Goal: Information Seeking & Learning: Learn about a topic

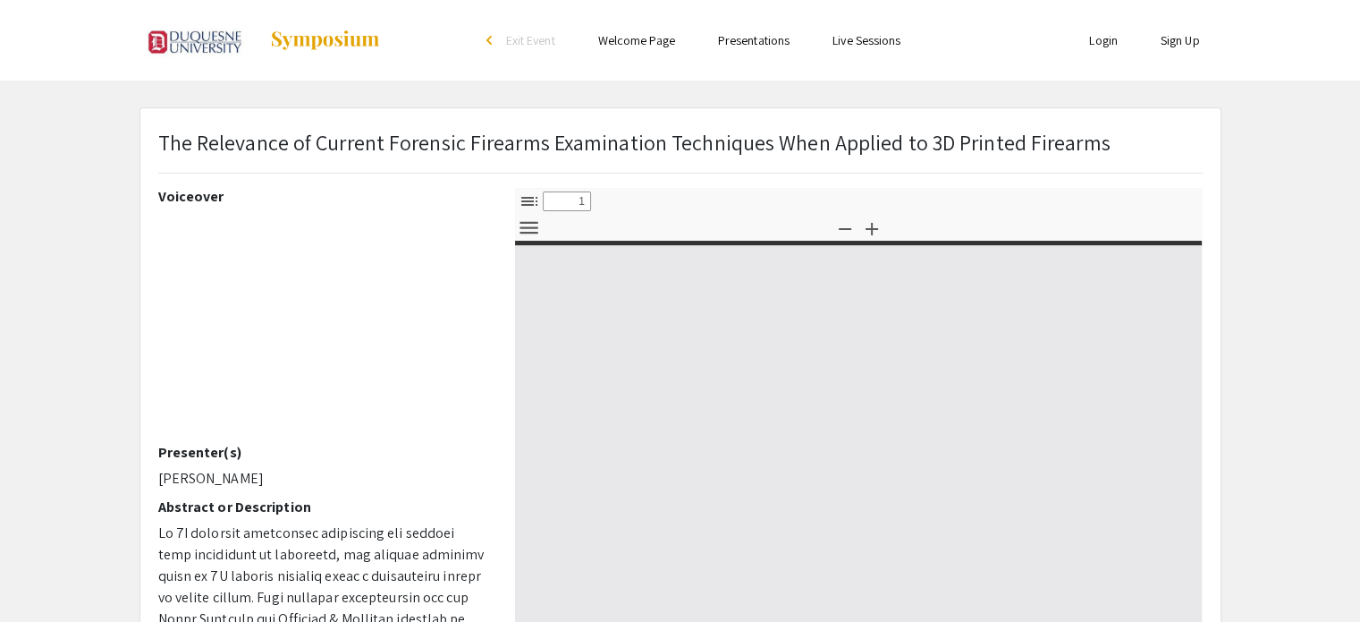
select select "custom"
type input "0"
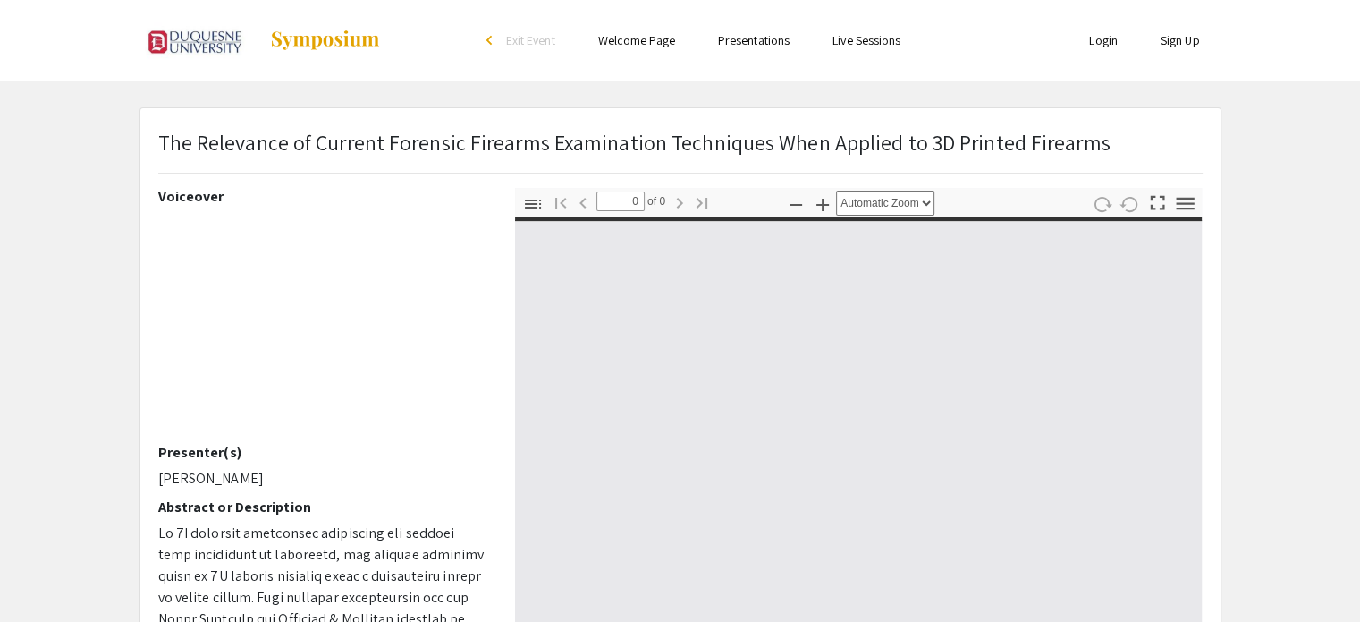
select select "custom"
type input "1"
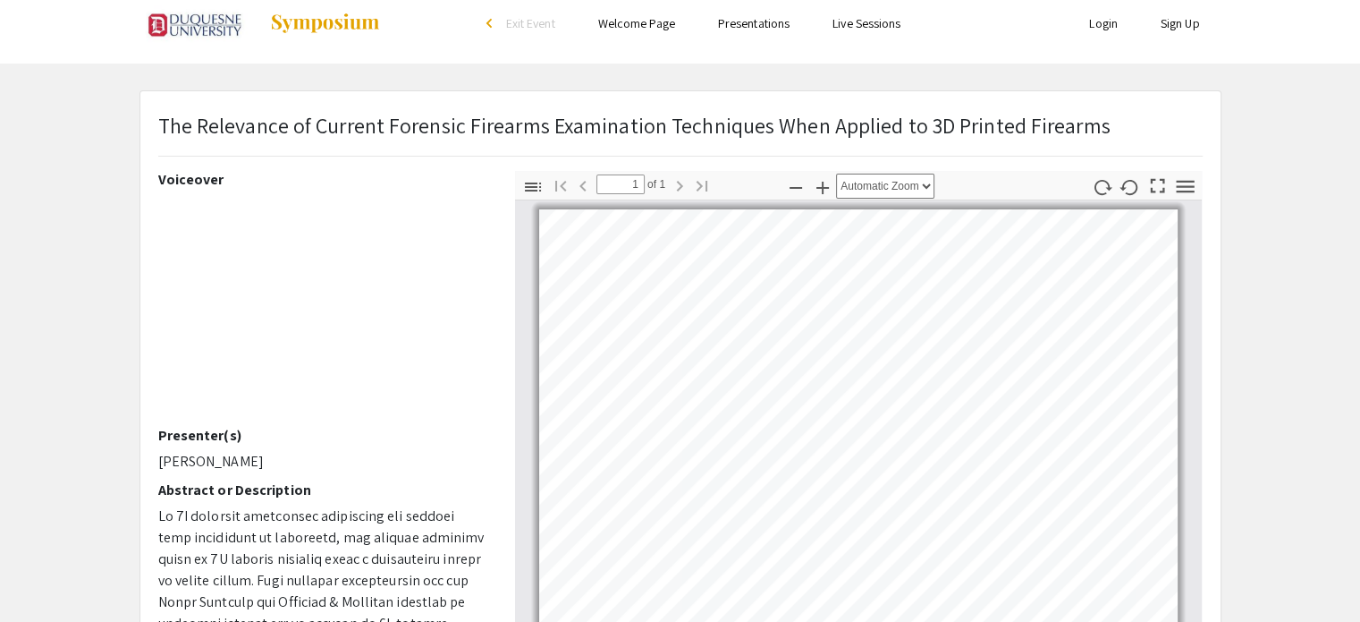
scroll to position [18, 0]
click at [1183, 179] on icon "button" at bounding box center [1185, 185] width 18 height 13
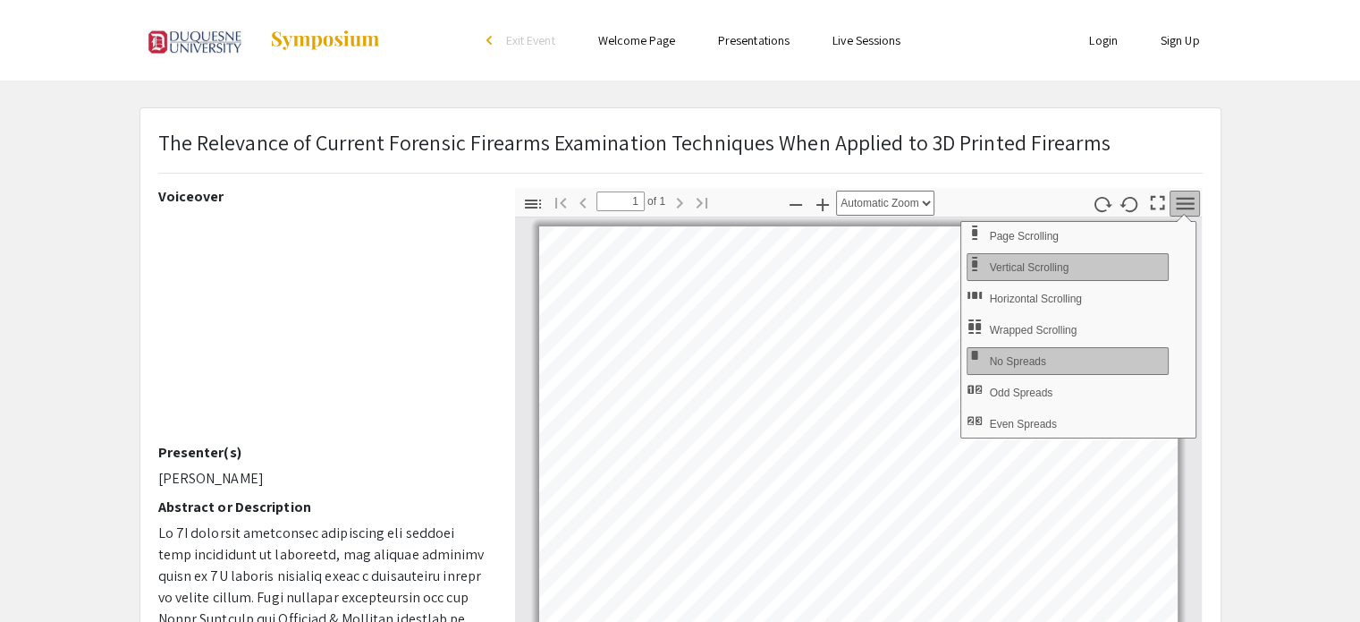
scroll to position [141, 0]
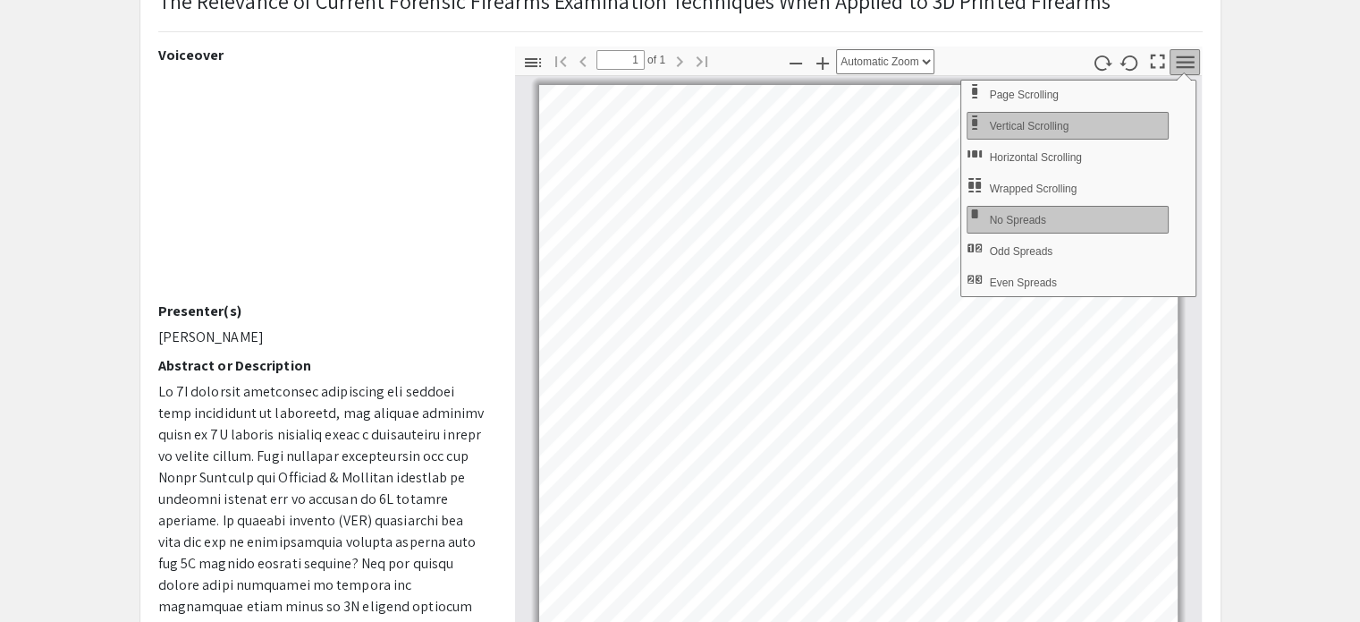
click at [1180, 56] on icon "button" at bounding box center [1185, 61] width 18 height 13
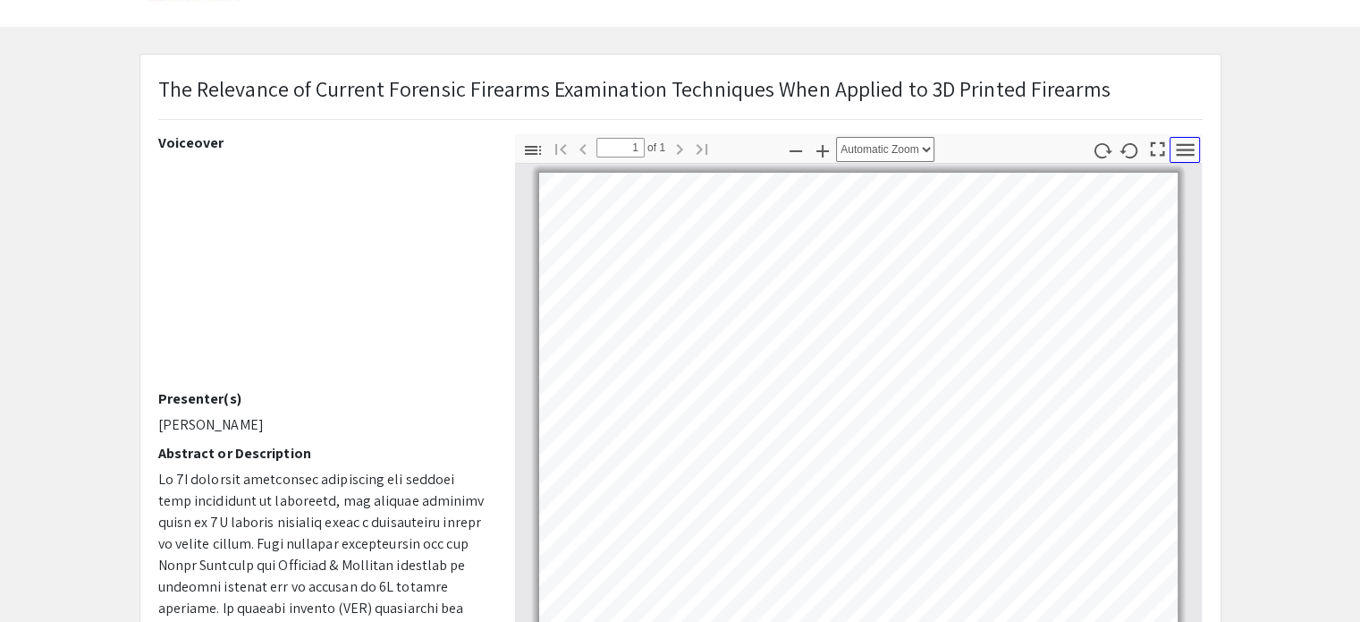
scroll to position [61, 0]
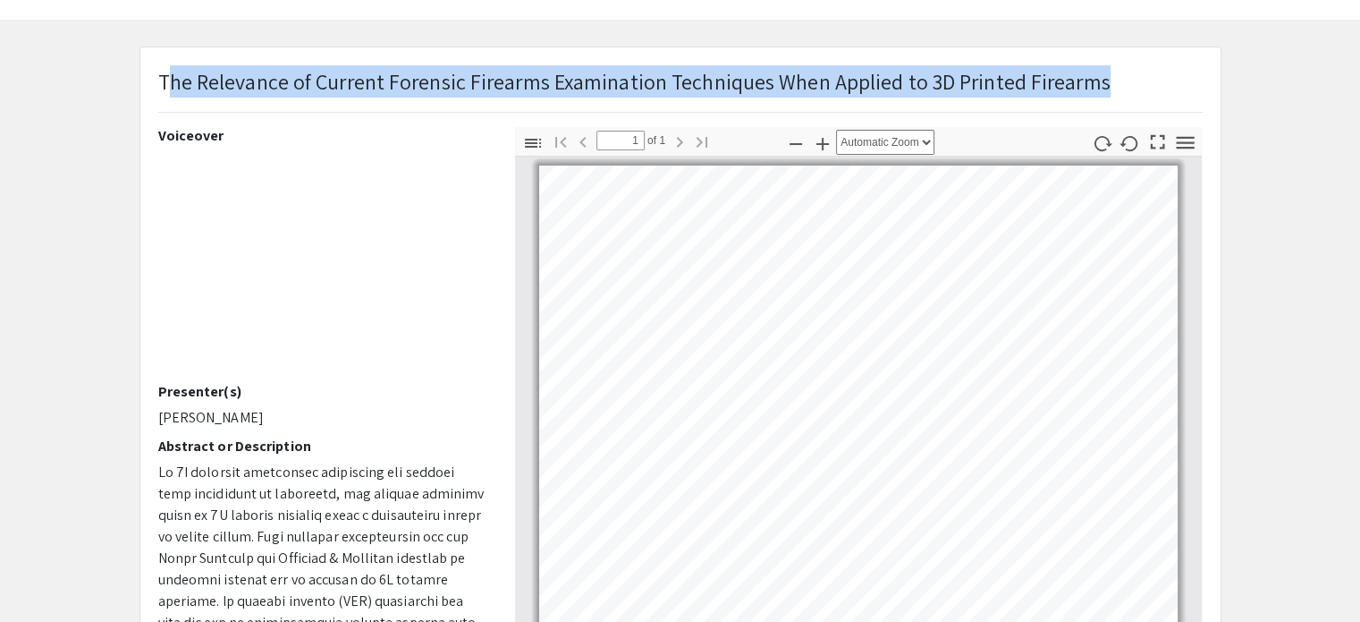
drag, startPoint x: 165, startPoint y: 81, endPoint x: 987, endPoint y: 120, distance: 823.7
click at [987, 120] on div "The Relevance of Current Forensic Firearms Examination Techniques When Applied …" at bounding box center [680, 96] width 1071 height 62
drag, startPoint x: 157, startPoint y: 83, endPoint x: 733, endPoint y: 118, distance: 577.0
click at [733, 118] on div "The Relevance of Current Forensic Firearms Examination Techniques When Applied …" at bounding box center [680, 96] width 1071 height 62
copy p "The Relevance of Current Forensic Firearms Examination Techniques When Applied …"
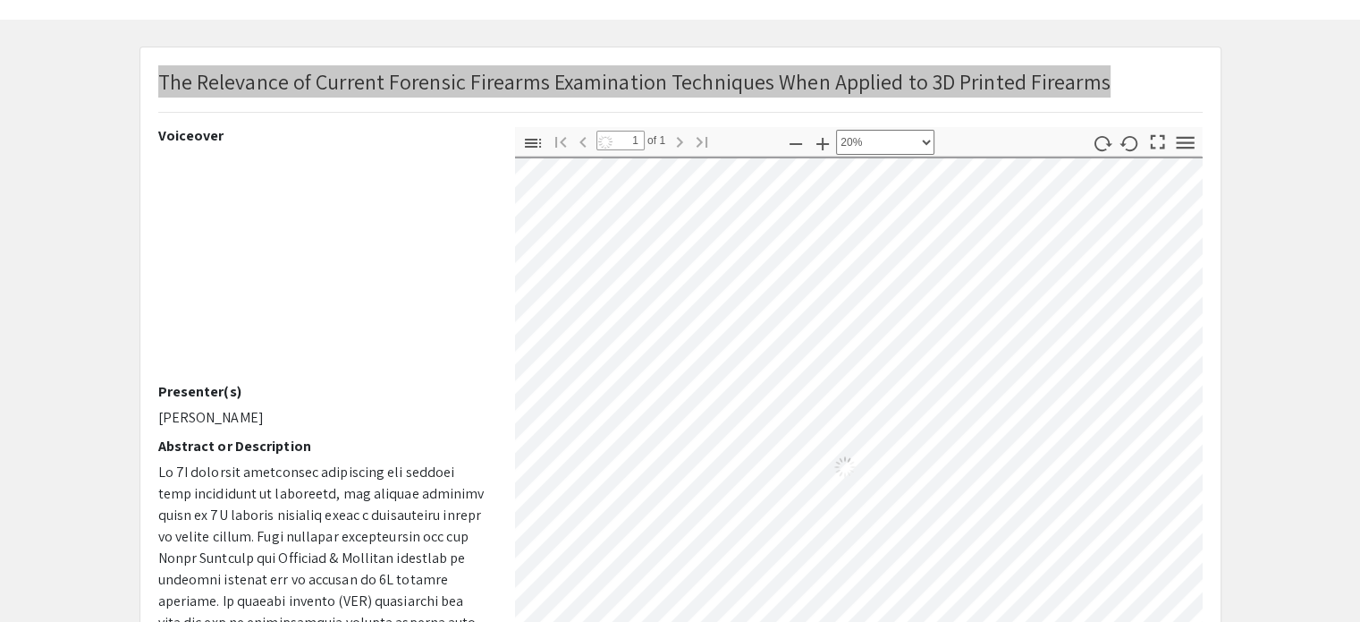
select select "custom"
